Goal: Use online tool/utility

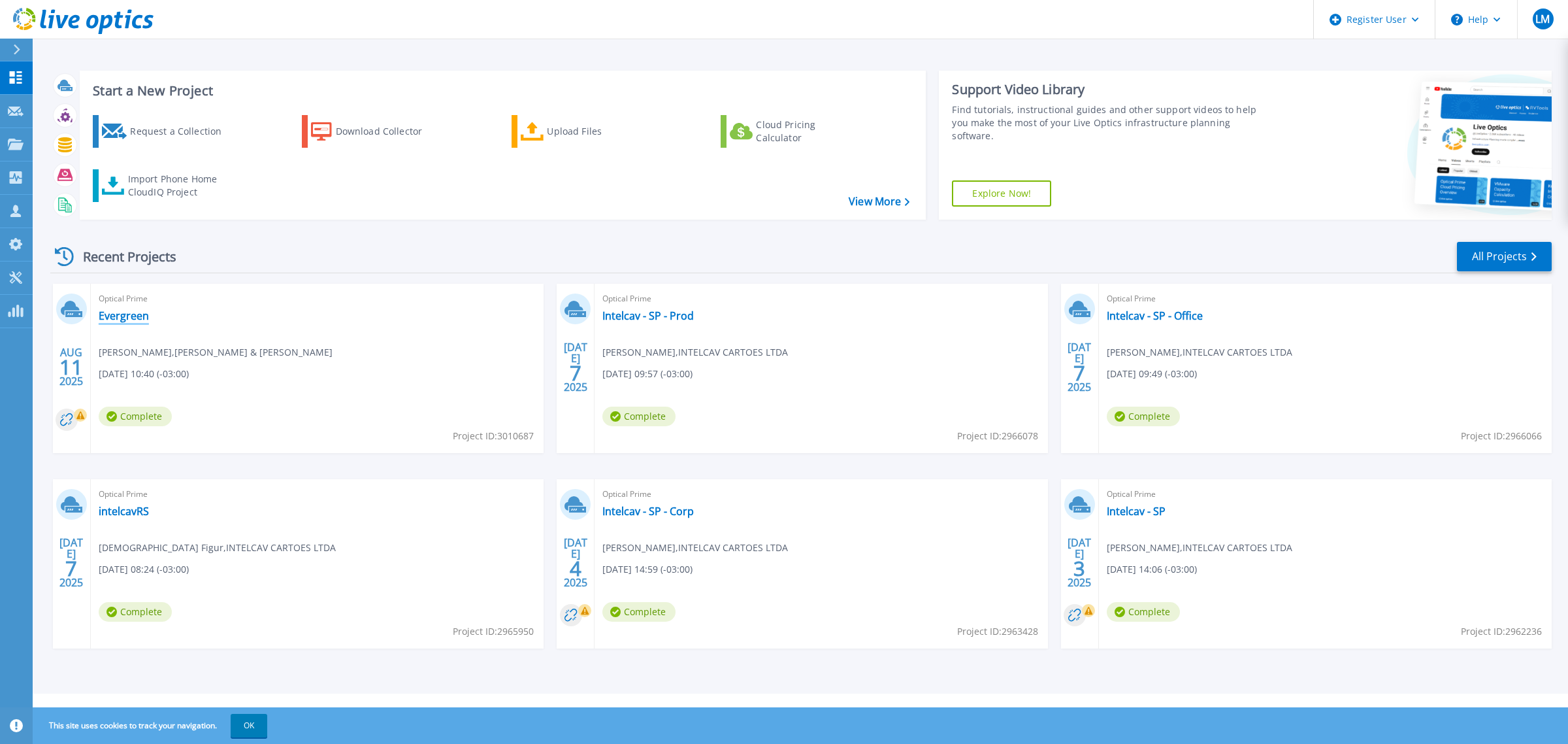
click at [121, 314] on link "Evergreen" at bounding box center [124, 316] width 50 height 13
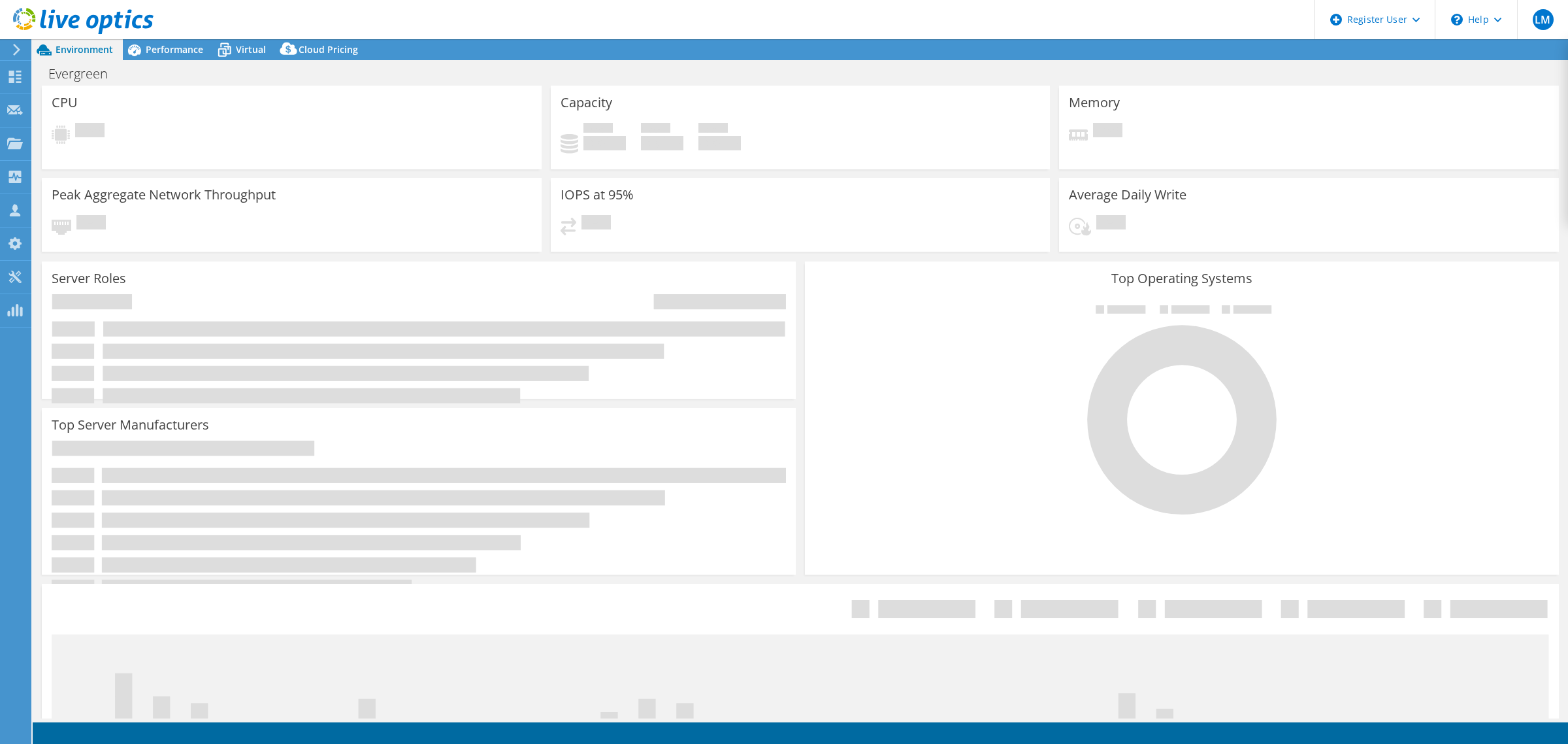
select select "SouthAmerica"
select select "USD"
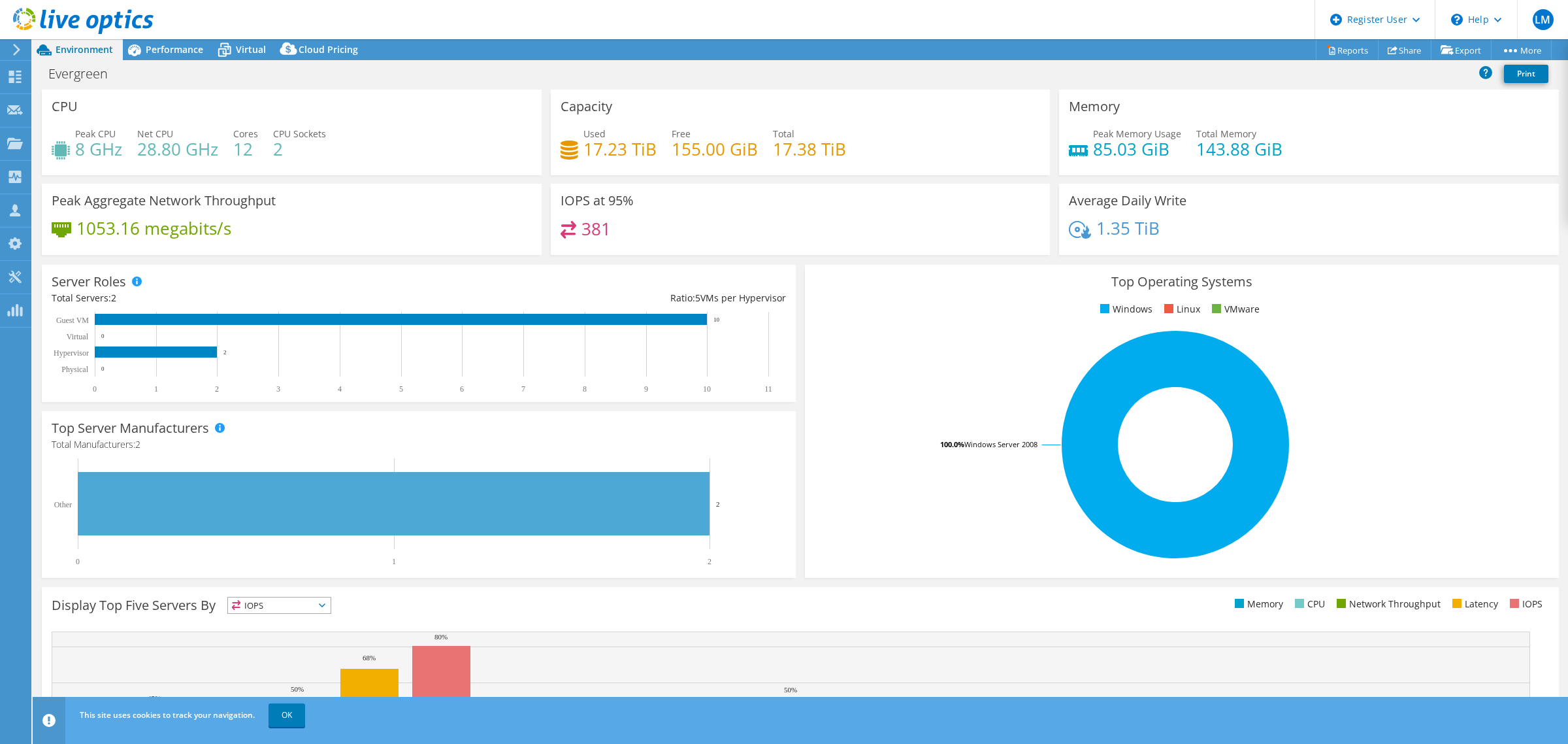
click at [1219, 148] on h4 "143.88 GiB" at bounding box center [1239, 149] width 86 height 15
click at [1131, 232] on h4 "1.35 TiB" at bounding box center [1128, 228] width 64 height 15
click at [231, 312] on icon "0 1 2 3 4 5 6 7 8 9 10 11 Physical Hypervisor Virtual Guest VM 0 2 0 10" at bounding box center [412, 352] width 722 height 82
click at [225, 319] on rect at bounding box center [400, 319] width 612 height 11
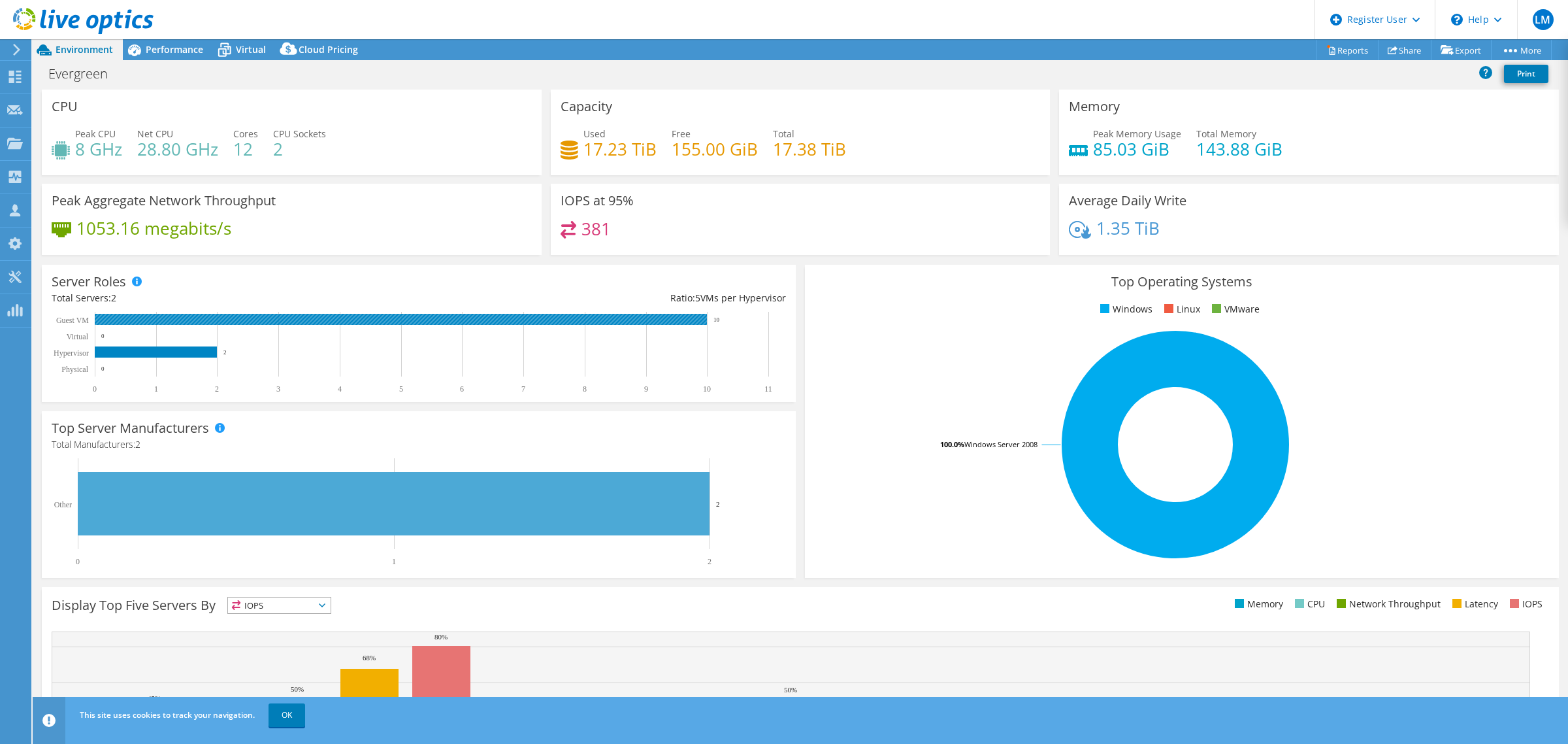
click at [225, 319] on rect at bounding box center [400, 319] width 612 height 11
drag, startPoint x: 1158, startPoint y: 229, endPoint x: 1090, endPoint y: 229, distance: 68.0
click at [1090, 229] on div "1.35 TiB" at bounding box center [1308, 235] width 480 height 28
click at [1124, 145] on h4 "85.03 GiB" at bounding box center [1137, 149] width 88 height 15
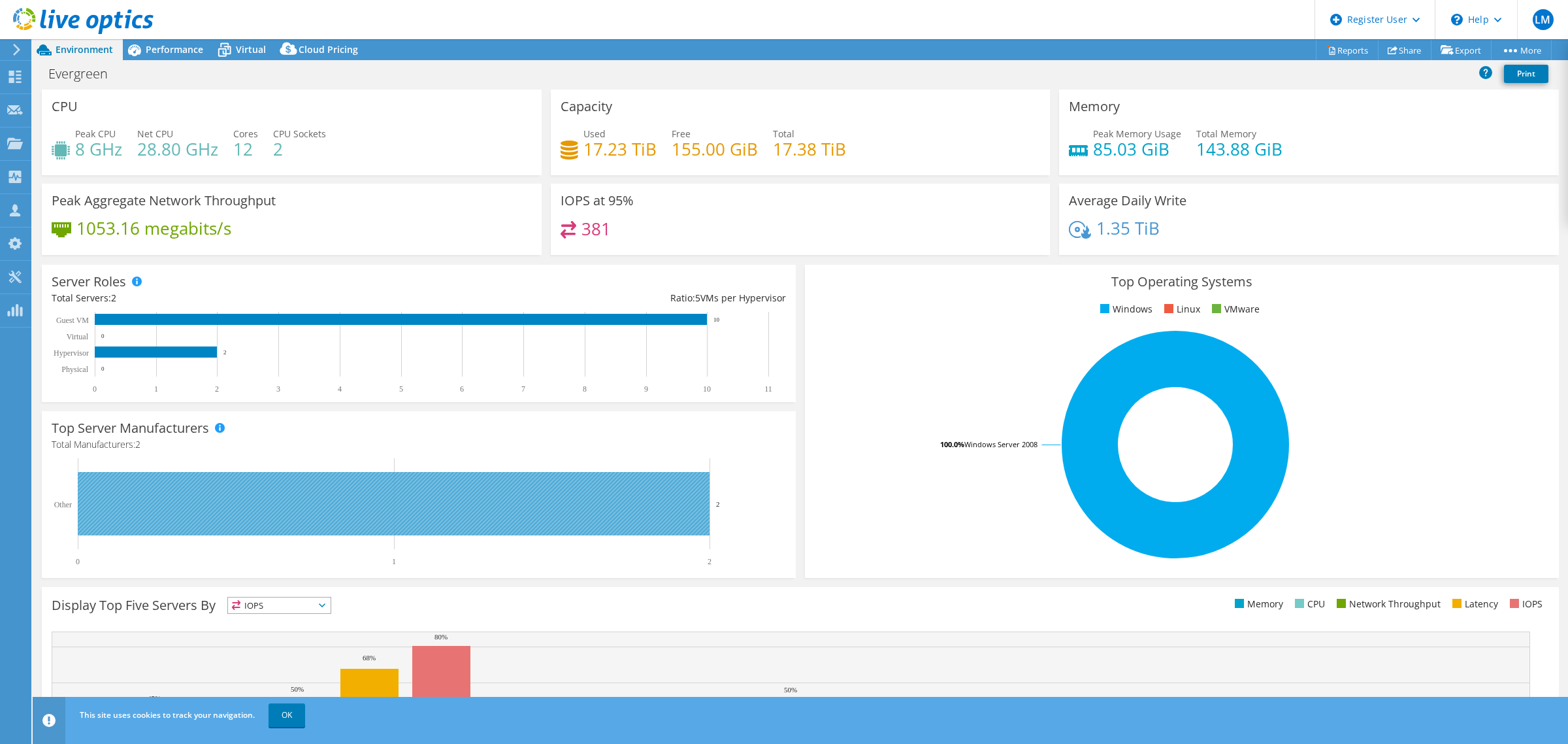
click at [644, 484] on rect at bounding box center [394, 504] width 632 height 64
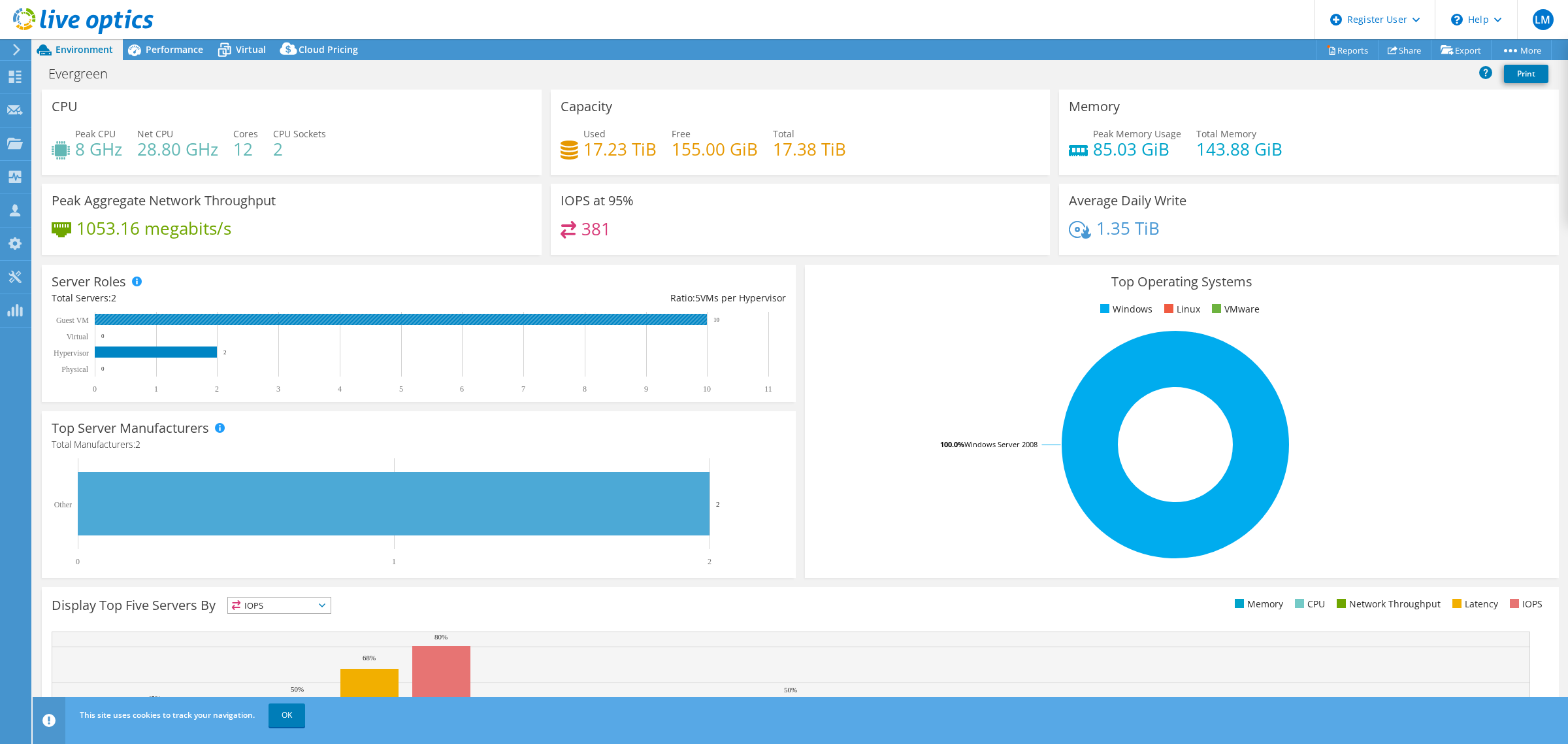
click at [671, 315] on rect at bounding box center [400, 319] width 612 height 11
click at [946, 155] on div "Used 17.23 TiB Free 155.00 GiB Total 17.38 TiB" at bounding box center [800, 148] width 480 height 42
drag, startPoint x: 768, startPoint y: 151, endPoint x: 837, endPoint y: 148, distance: 69.1
click at [837, 148] on h4 "17.38 TiB" at bounding box center [809, 149] width 73 height 15
click at [1250, 146] on h4 "143.88 GiB" at bounding box center [1239, 149] width 86 height 15
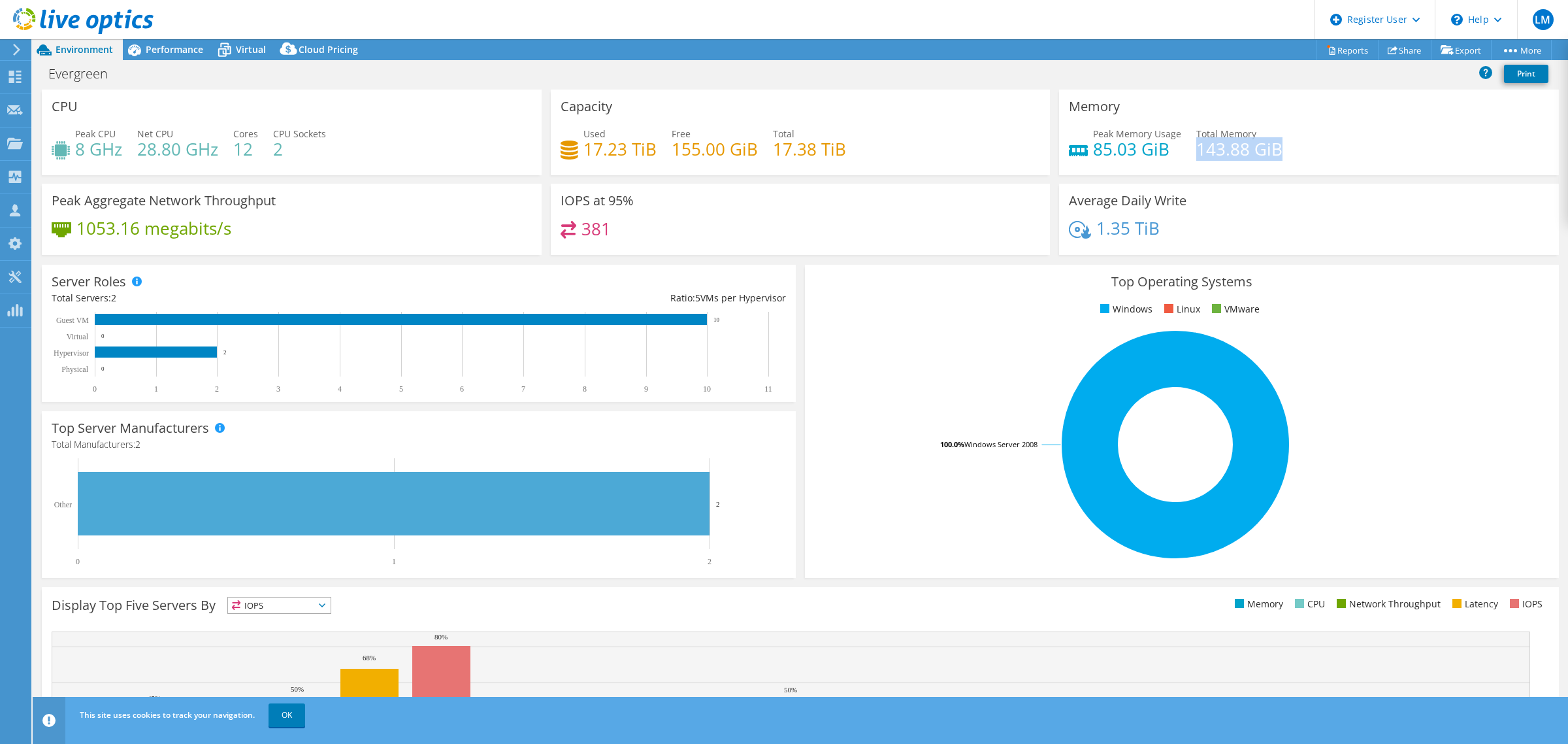
drag, startPoint x: 1272, startPoint y: 144, endPoint x: 1190, endPoint y: 147, distance: 82.1
click at [1190, 147] on div "Peak Memory Usage 85.03 GiB Total Memory 143.88 GiB" at bounding box center [1308, 148] width 480 height 42
click at [34, 276] on div "Tools" at bounding box center [48, 277] width 36 height 32
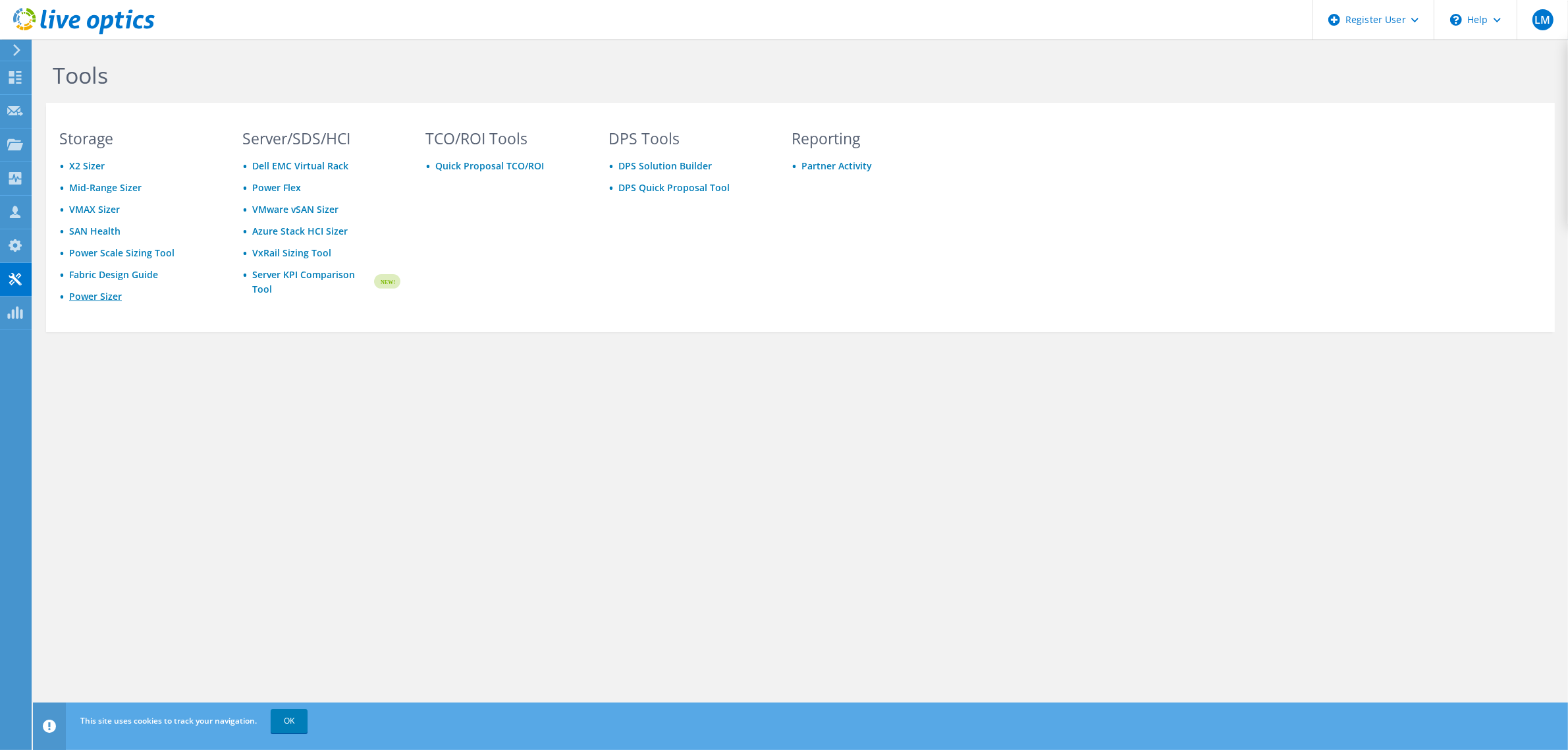
click at [89, 290] on ul "X2 Sizer Mid-Range Sizer VMAX Sizer SAN Health Power Scale Sizing Tool Fabric D…" at bounding box center [138, 231] width 158 height 146
click at [88, 293] on link "Power Sizer" at bounding box center [95, 296] width 53 height 13
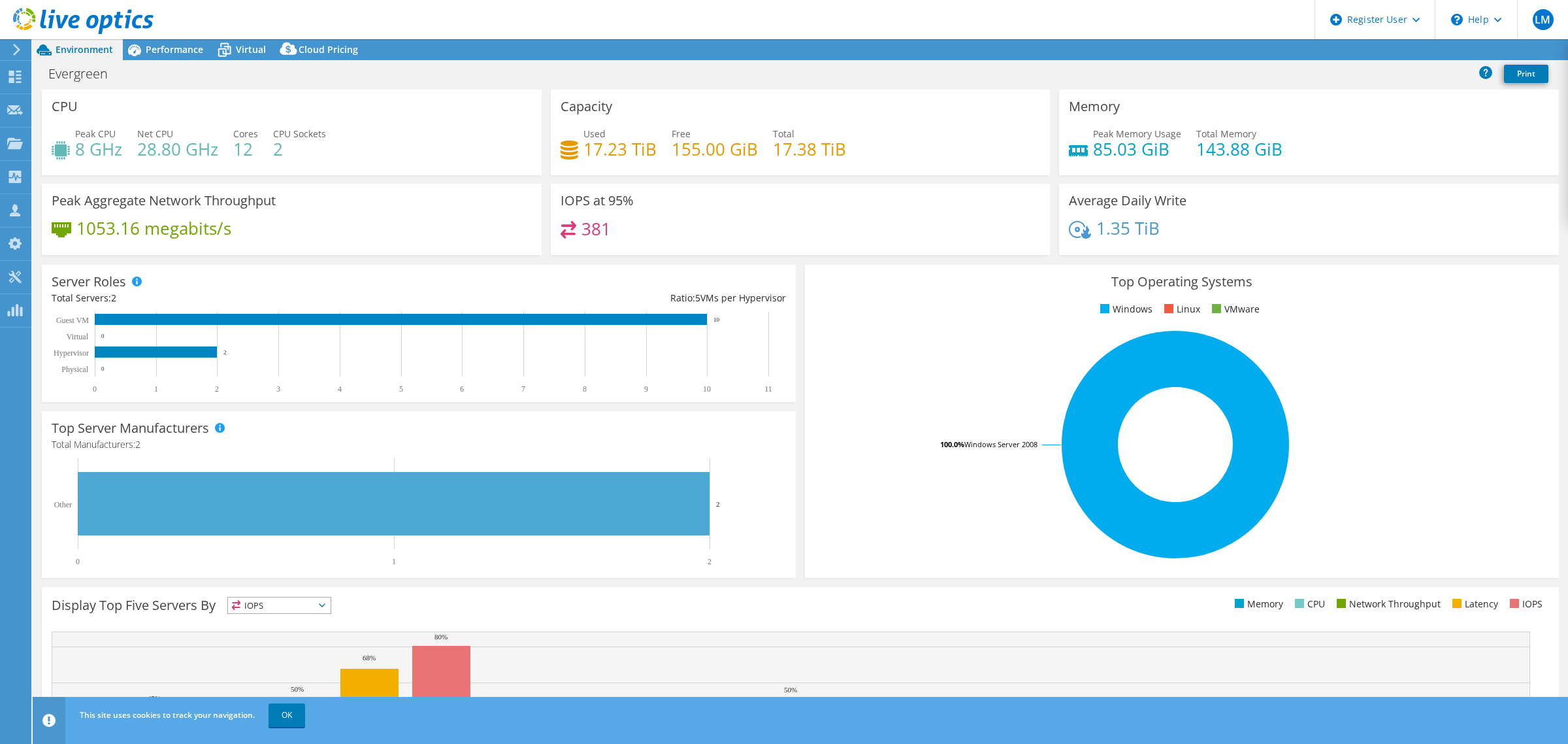
select select "SouthAmerica"
select select "USD"
